Goal: Book appointment/travel/reservation

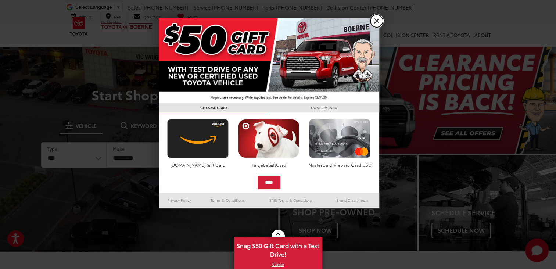
click at [376, 22] on link "X" at bounding box center [376, 21] width 12 height 12
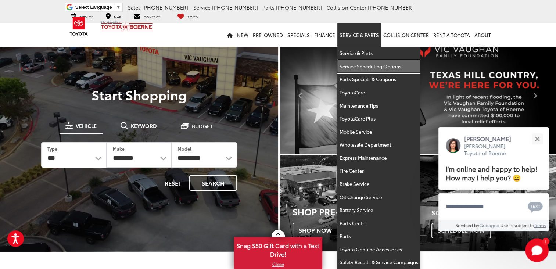
click at [358, 65] on link "Service Scheduling Options" at bounding box center [378, 66] width 83 height 13
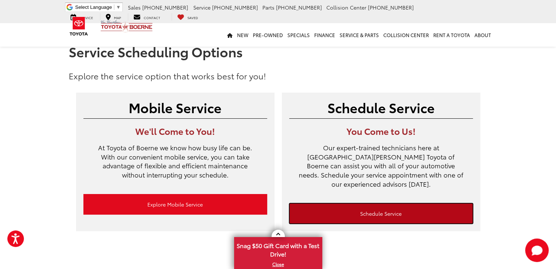
click at [386, 206] on link "Schedule Service" at bounding box center [381, 213] width 184 height 21
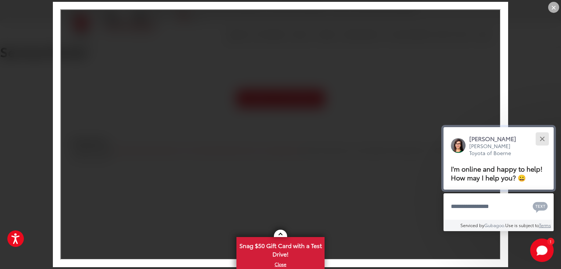
click at [544, 136] on button "Close" at bounding box center [542, 139] width 16 height 16
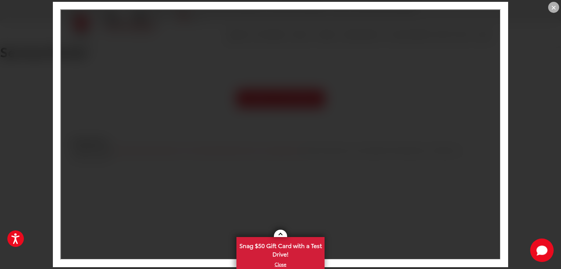
click at [552, 5] on div "×" at bounding box center [553, 7] width 11 height 11
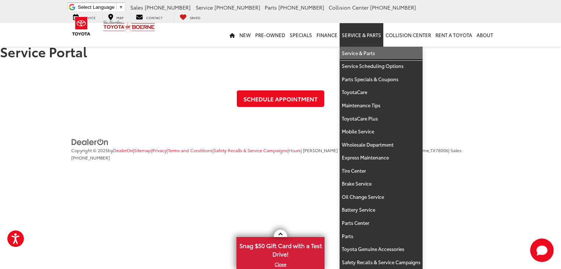
click at [360, 54] on link "Service & Parts" at bounding box center [381, 53] width 83 height 13
